Goal: Task Accomplishment & Management: Complete application form

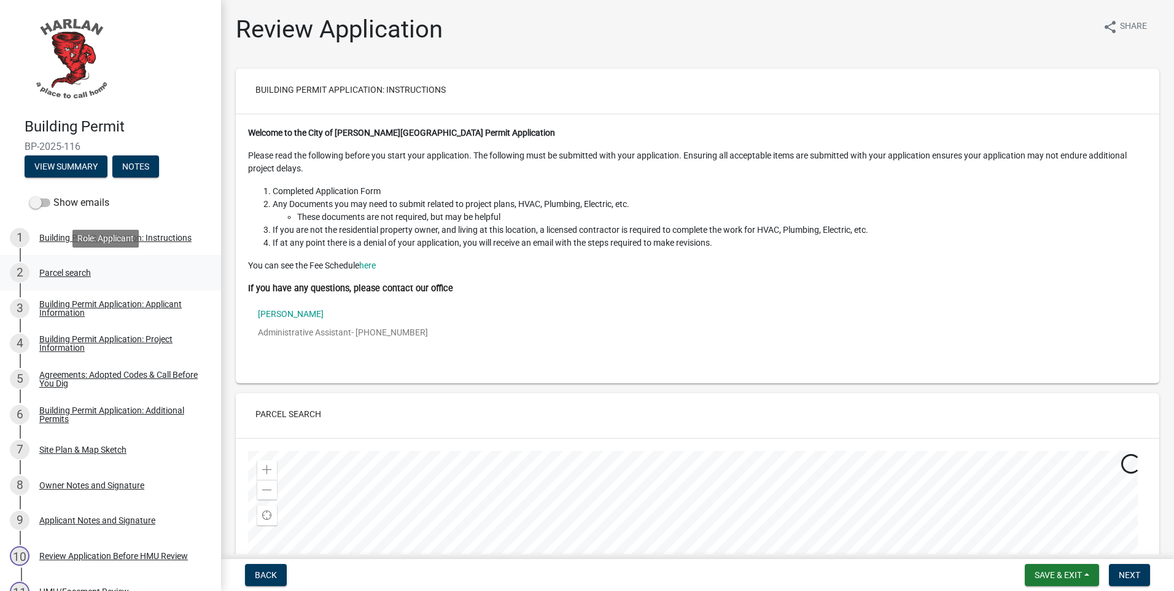
click at [51, 271] on div "Parcel search" at bounding box center [65, 272] width 52 height 9
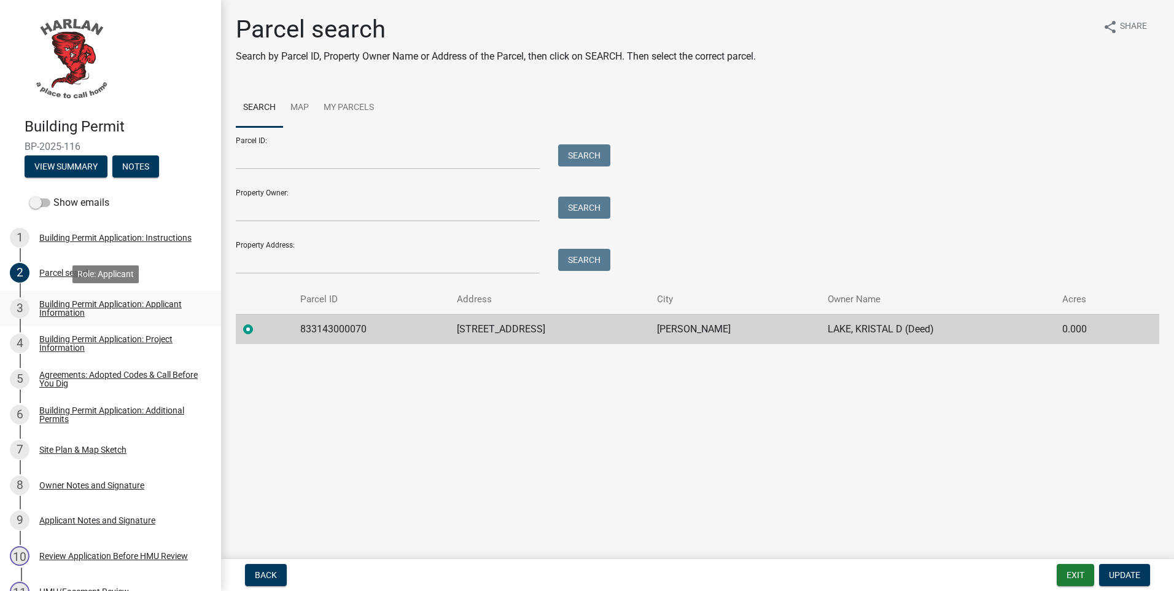
click at [53, 300] on div "Building Permit Application: Applicant Information" at bounding box center [120, 308] width 162 height 17
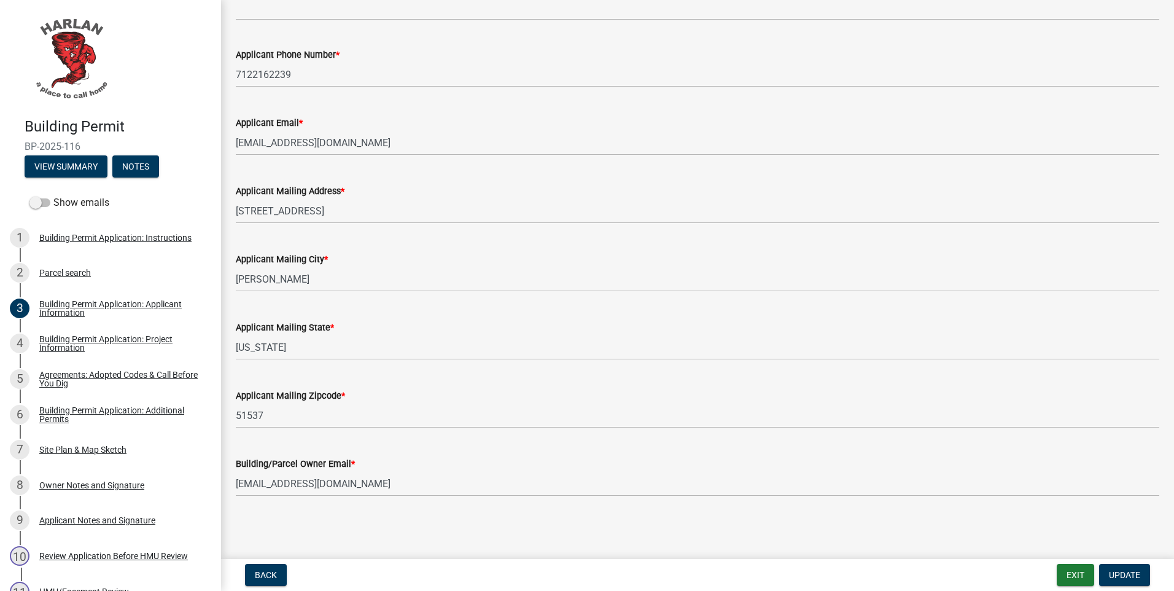
scroll to position [175, 0]
click at [60, 344] on div "Building Permit Application: Project Information" at bounding box center [120, 343] width 162 height 17
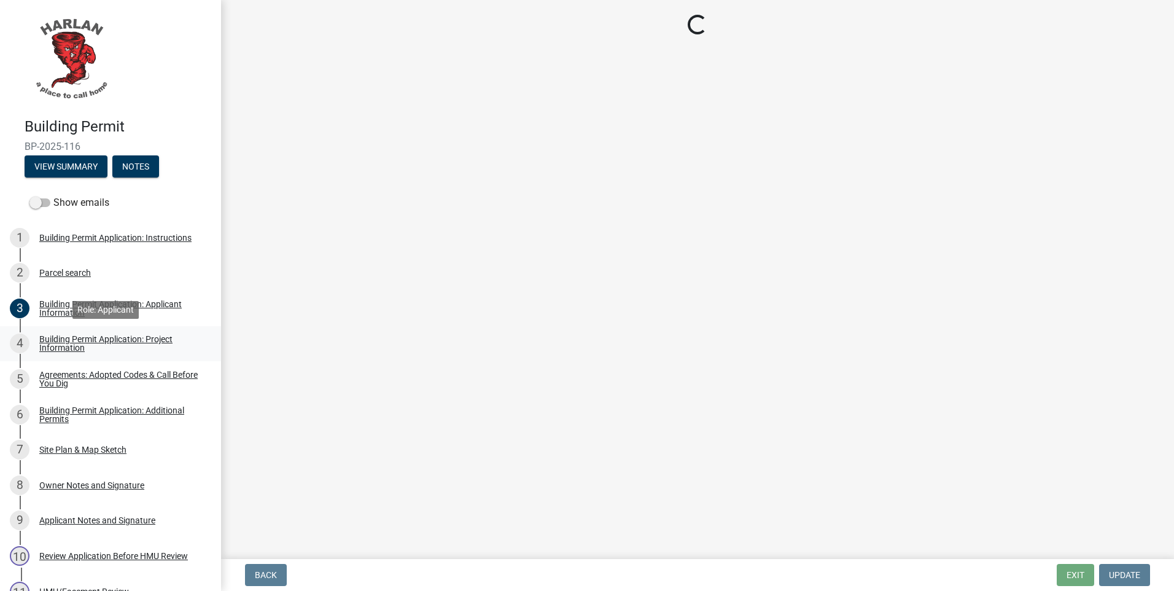
scroll to position [0, 0]
select select "e56c21d6-dc47-44e1-9c99-52340644a78c"
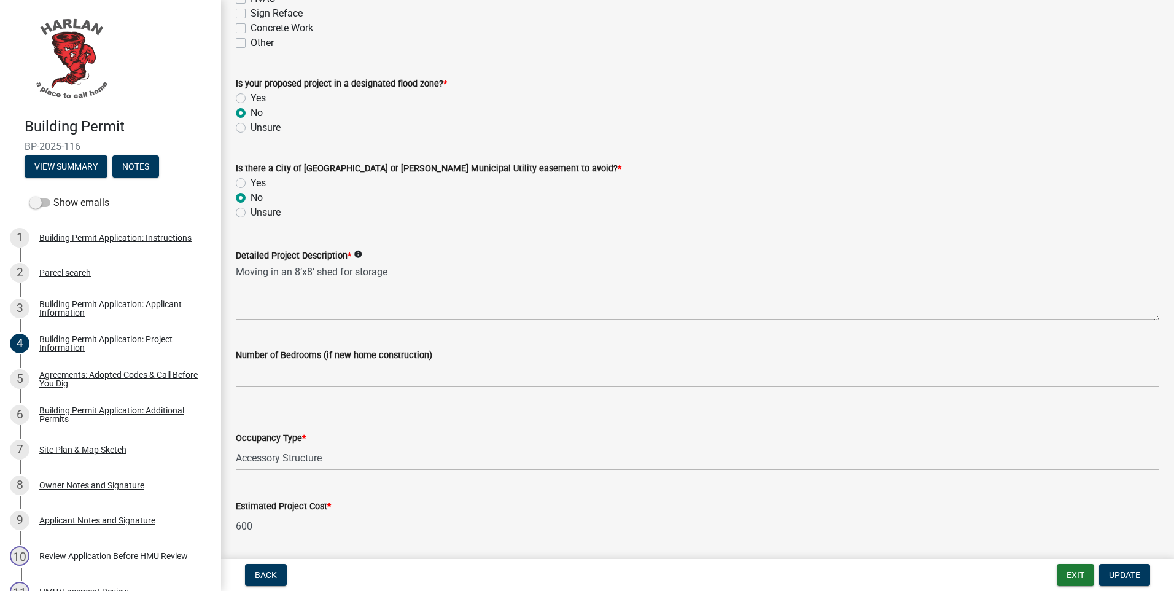
scroll to position [426, 0]
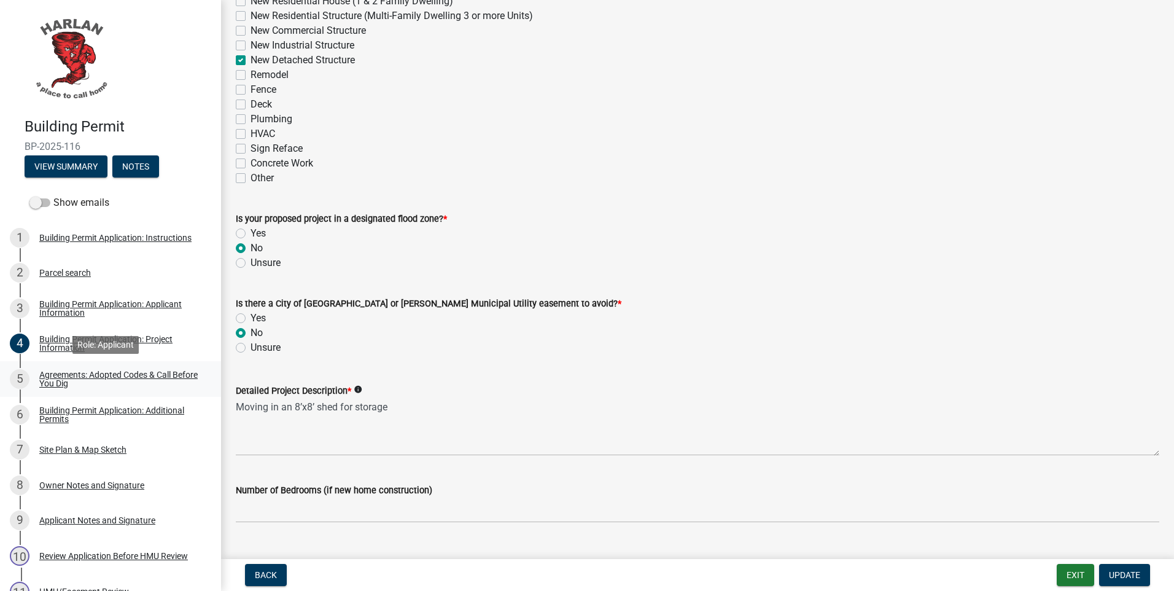
click at [56, 373] on div "Agreements: Adopted Codes & Call Before You Dig" at bounding box center [120, 378] width 162 height 17
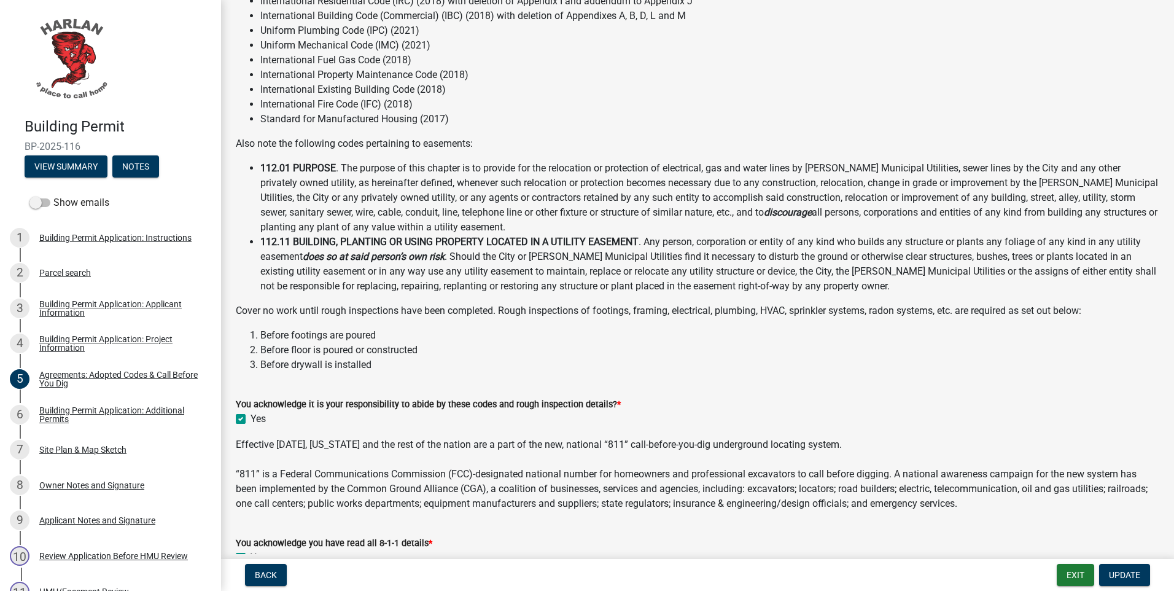
scroll to position [169, 0]
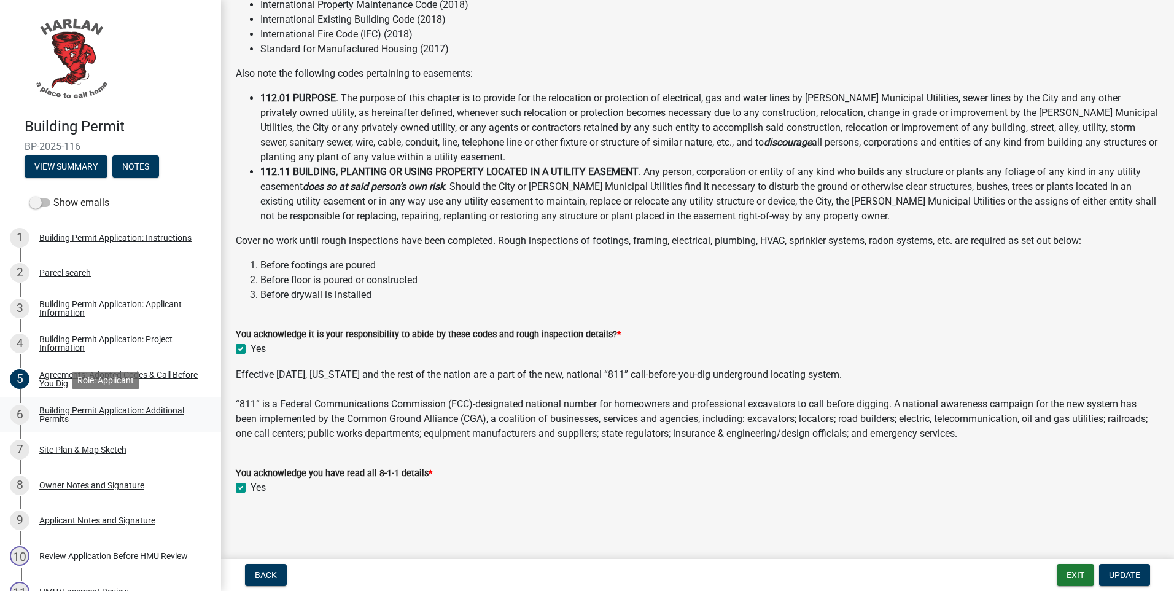
click at [61, 408] on div "Building Permit Application: Additional Permits" at bounding box center [120, 414] width 162 height 17
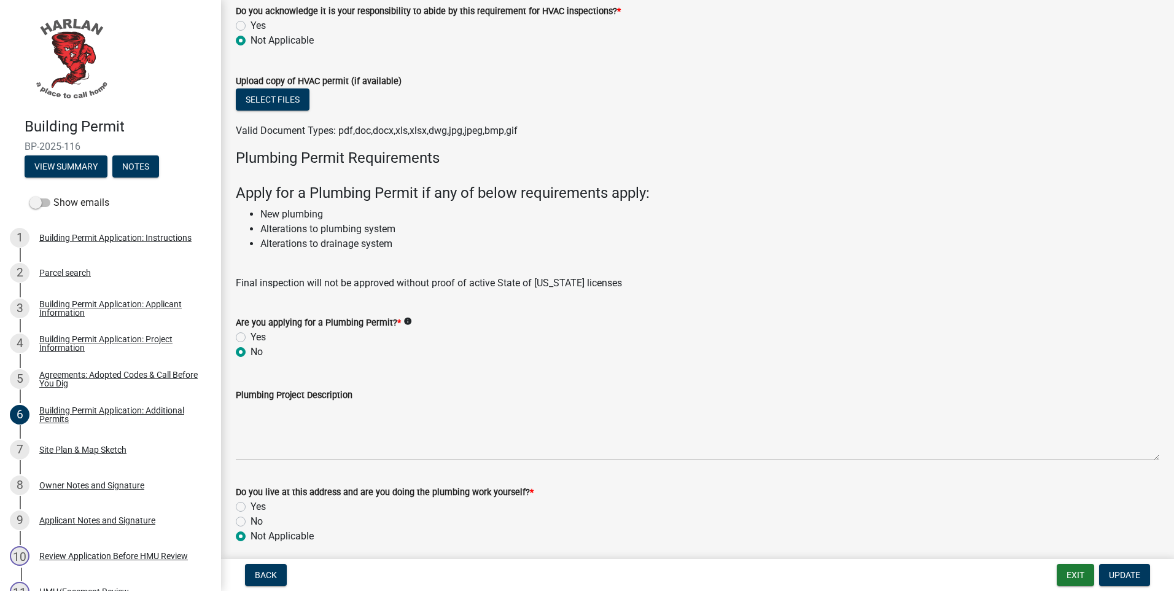
scroll to position [1446, 0]
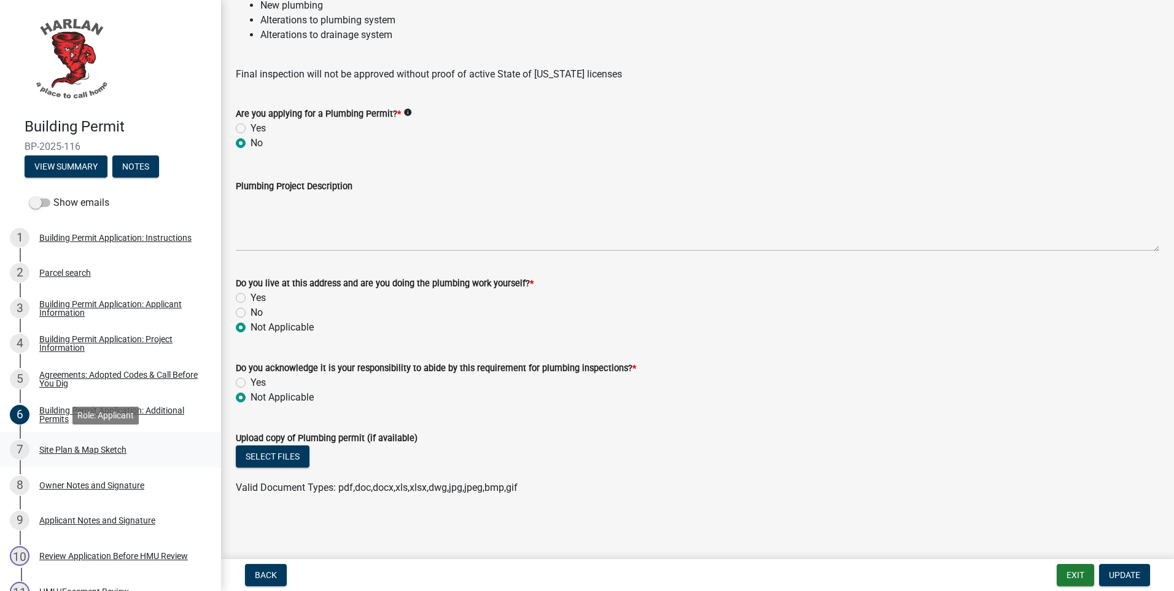
click at [49, 455] on div "7 Site Plan & Map Sketch" at bounding box center [106, 450] width 192 height 20
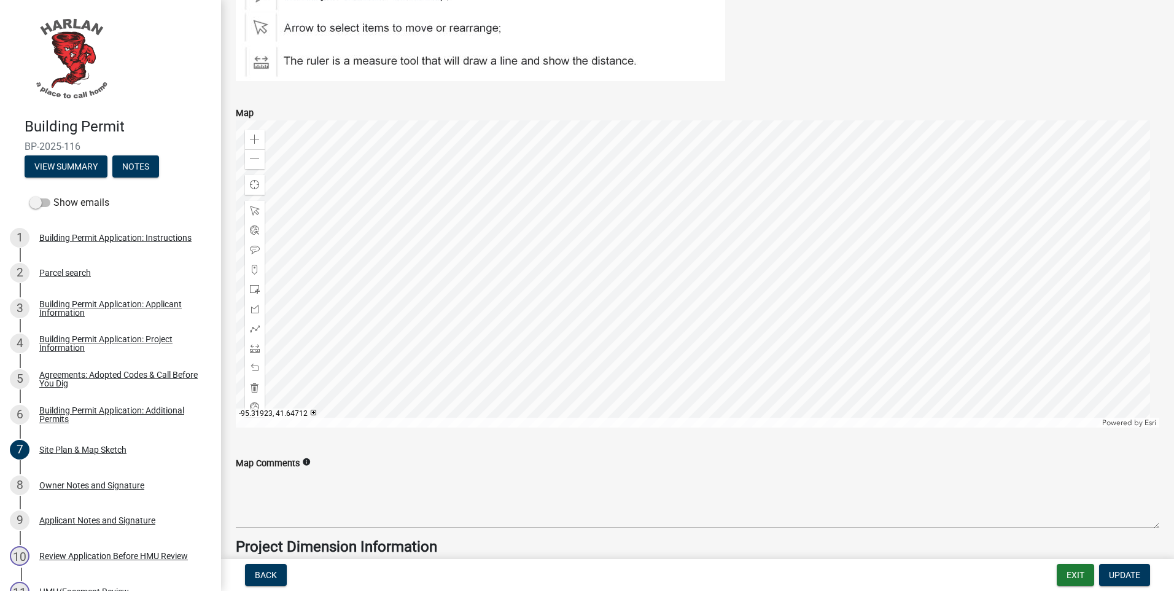
scroll to position [553, 0]
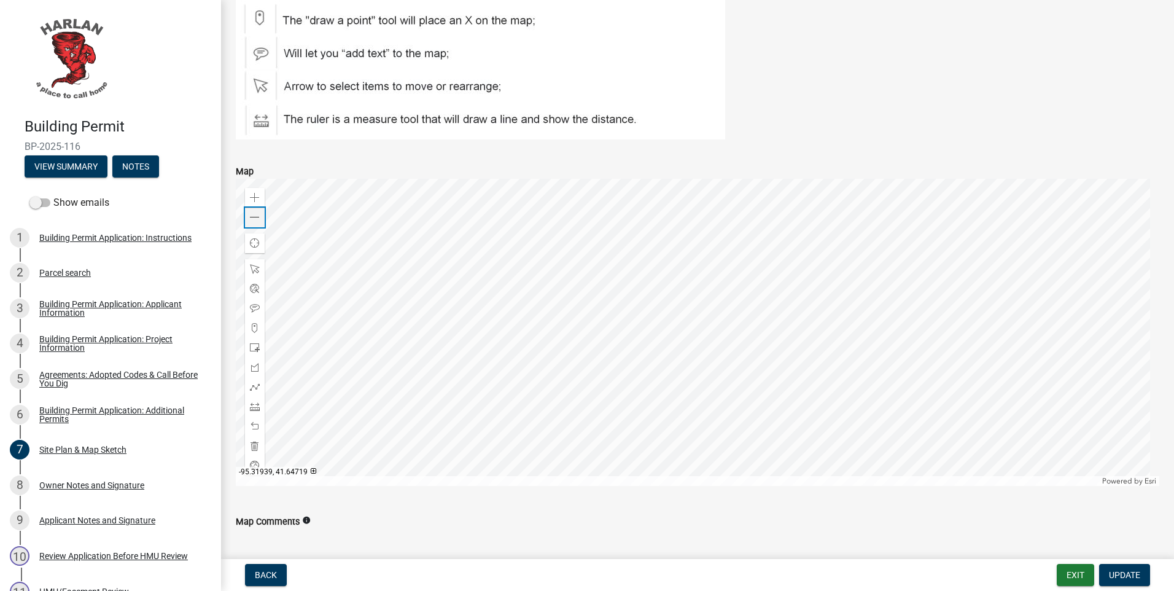
click at [251, 216] on span at bounding box center [255, 217] width 10 height 10
click at [456, 277] on div at bounding box center [698, 332] width 924 height 307
click at [413, 325] on div at bounding box center [698, 332] width 924 height 307
click at [265, 214] on div at bounding box center [698, 332] width 924 height 307
click at [252, 220] on span at bounding box center [255, 217] width 10 height 10
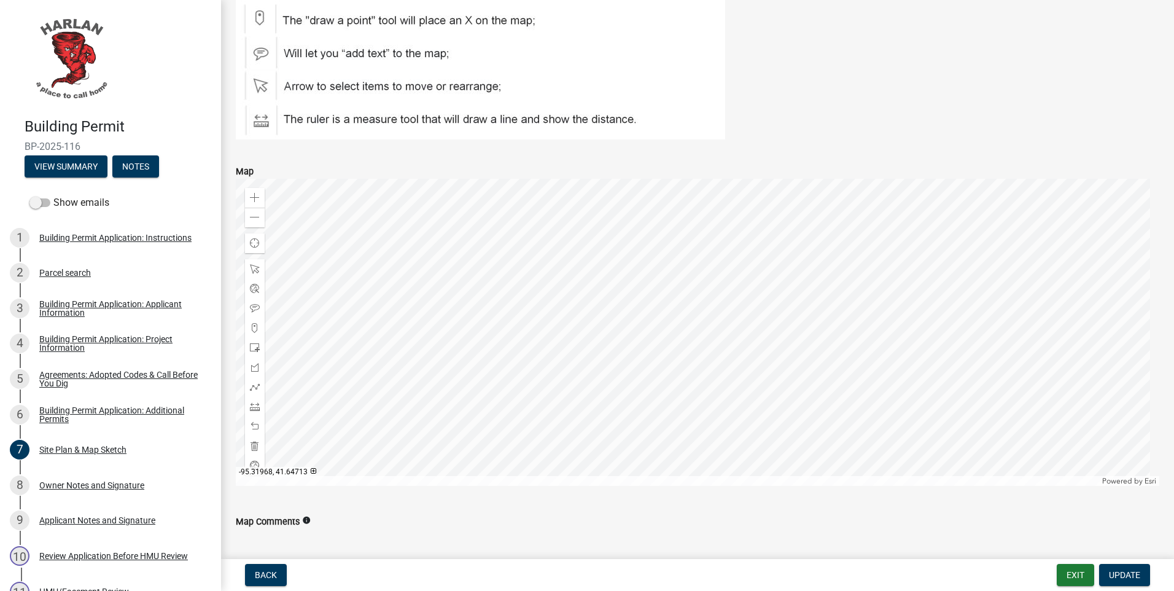
click at [428, 282] on div at bounding box center [698, 332] width 924 height 307
click at [435, 290] on div at bounding box center [698, 332] width 924 height 307
